Goal: Transaction & Acquisition: Purchase product/service

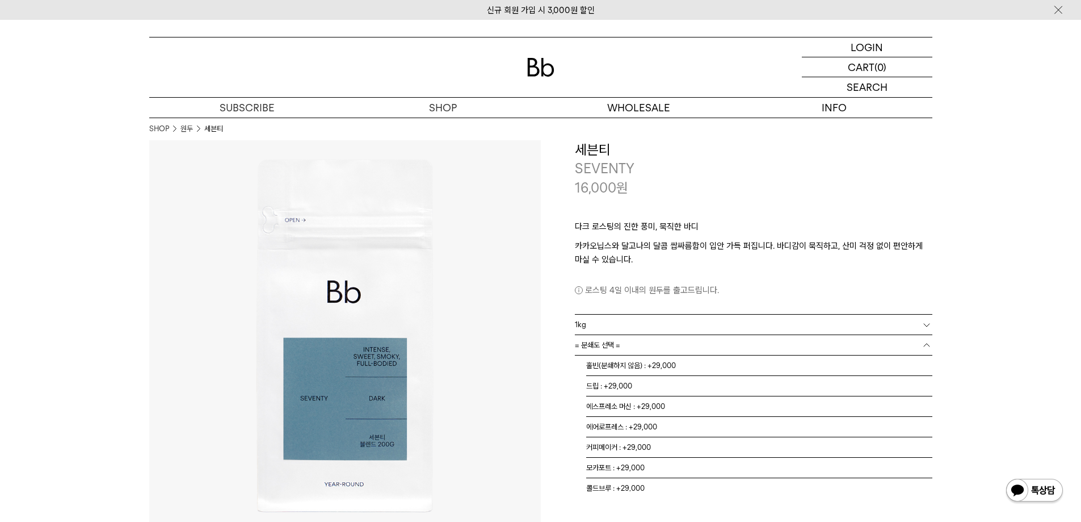
click at [629, 345] on link "= 분쇄도 선택 =" at bounding box center [754, 345] width 358 height 20
click at [629, 360] on li "홀빈(분쇄하지 않음) : +29,000" at bounding box center [759, 365] width 346 height 20
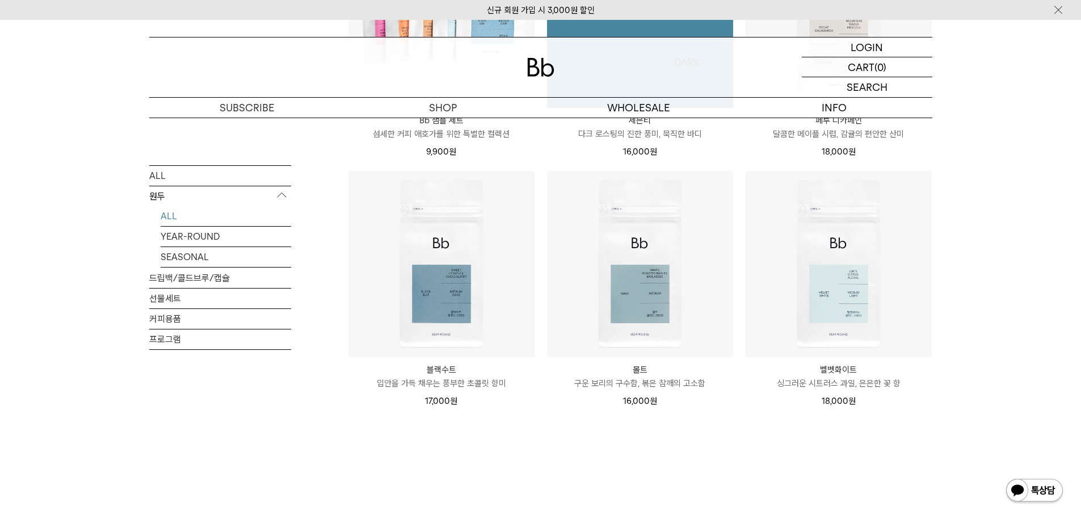
scroll to position [908, 0]
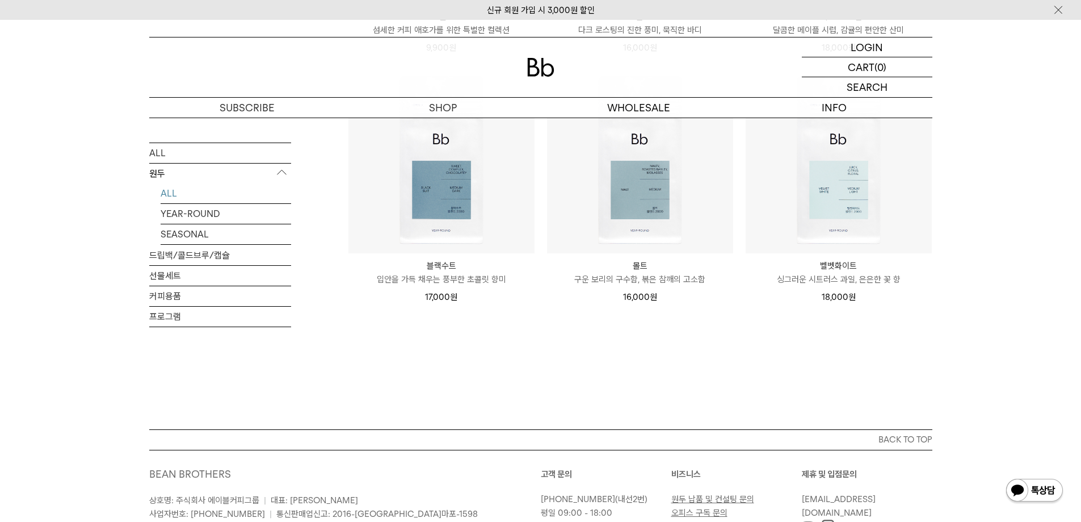
click at [647, 275] on p "구운 보리의 구수함, 볶은 참깨의 고소함" at bounding box center [640, 279] width 186 height 14
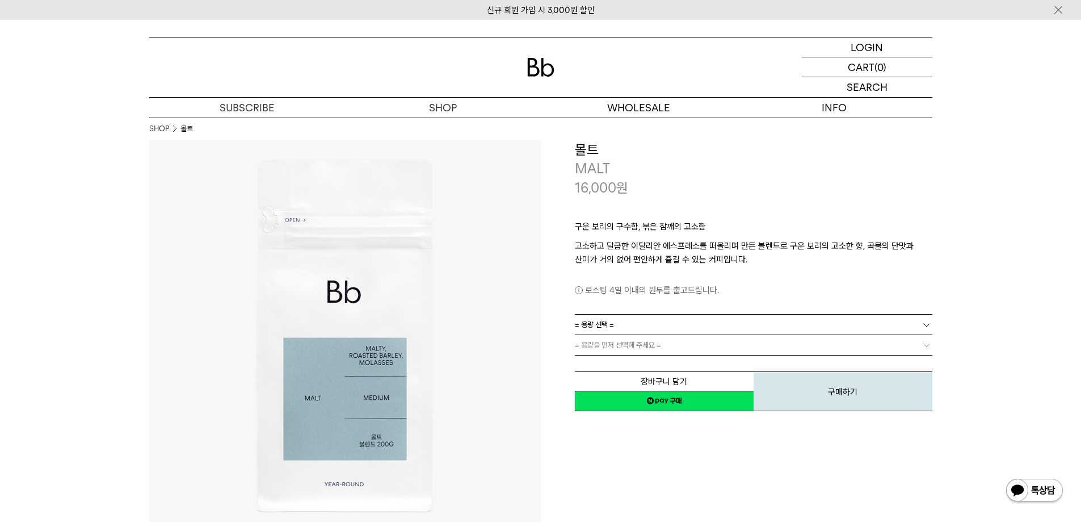
click at [679, 330] on link "= 용량 선택 =" at bounding box center [754, 324] width 358 height 20
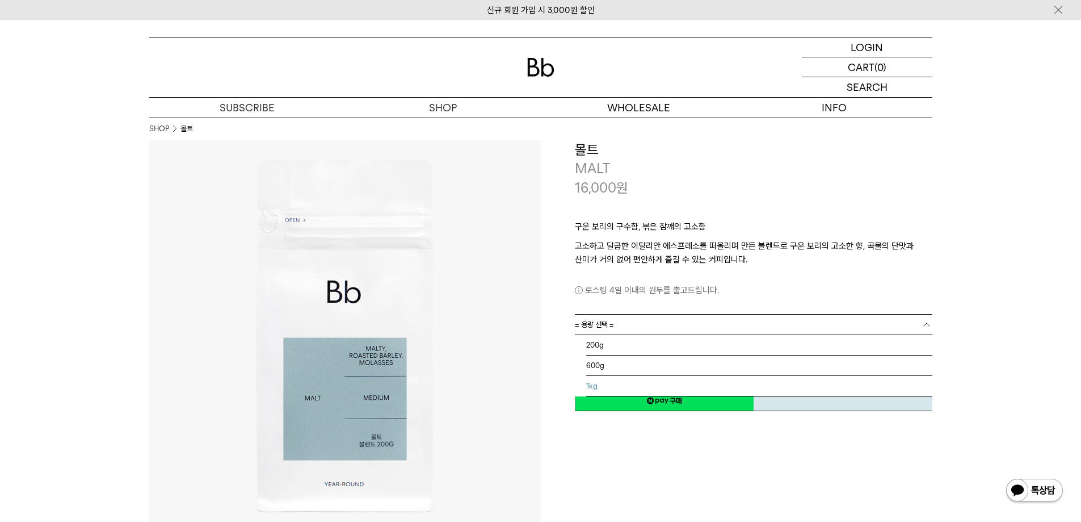
click at [659, 387] on li "1kg" at bounding box center [759, 386] width 346 height 20
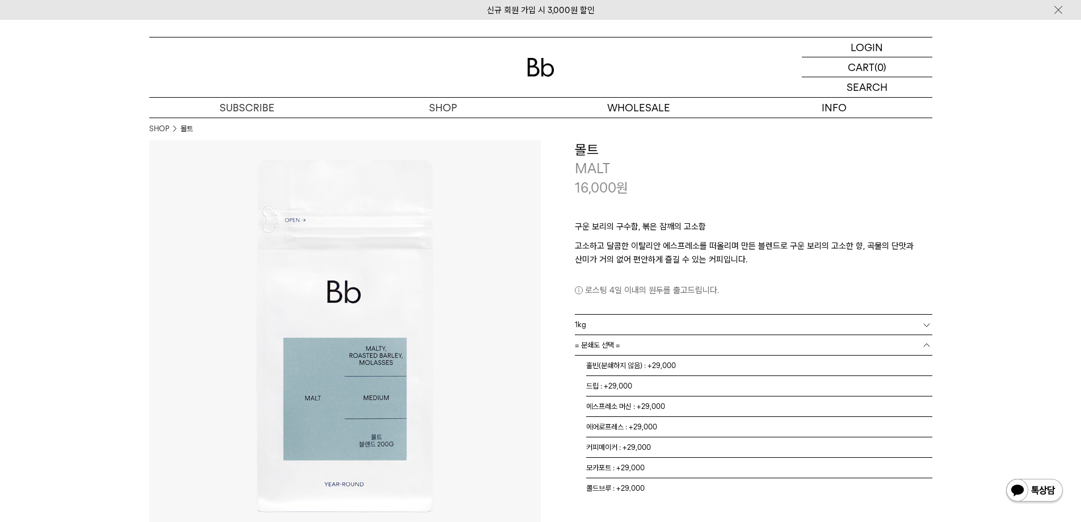
click at [655, 346] on link "= 분쇄도 선택 =" at bounding box center [754, 345] width 358 height 20
click at [655, 364] on li "홀빈(분쇄하지 않음) : +29,000" at bounding box center [759, 365] width 346 height 20
